Goal: Navigation & Orientation: Find specific page/section

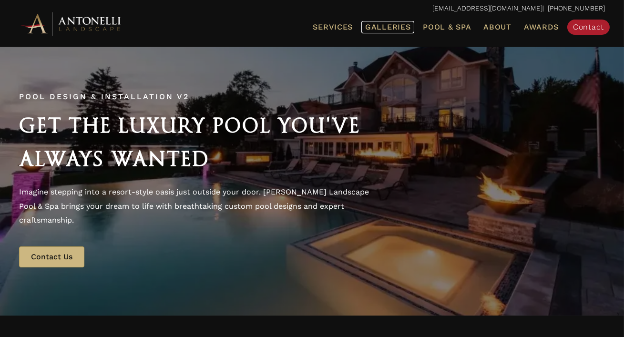
click at [365, 27] on span "Galleries" at bounding box center [387, 26] width 45 height 9
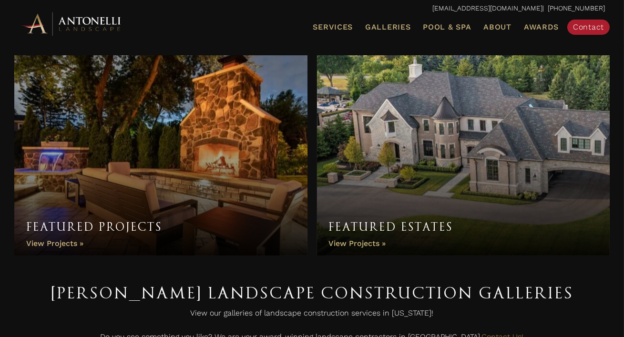
click at [196, 154] on link "Featured Projects" at bounding box center [160, 155] width 293 height 200
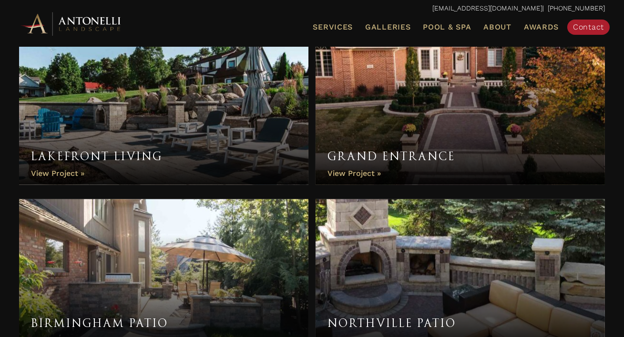
scroll to position [852, 0]
